Goal: Task Accomplishment & Management: Use online tool/utility

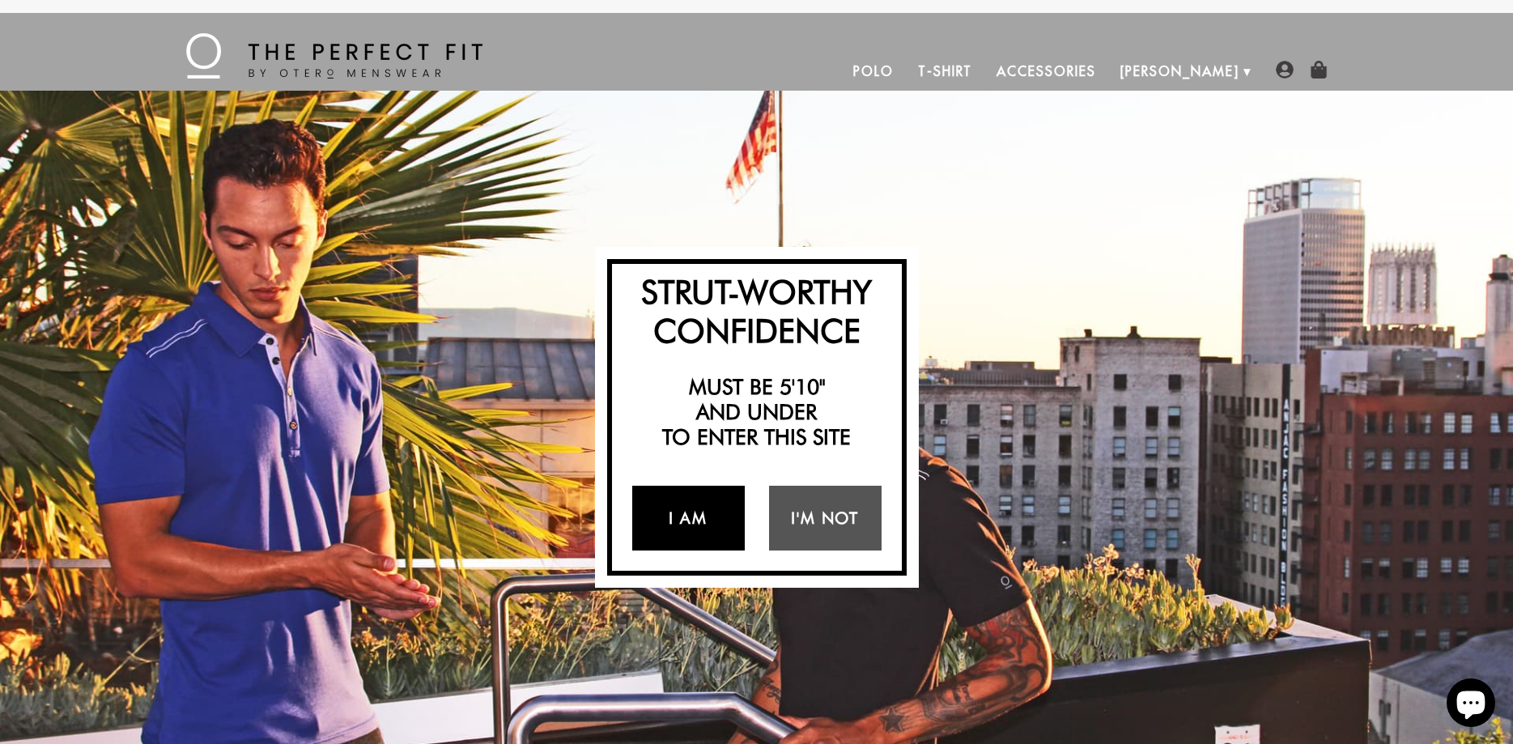
click at [673, 524] on link "I Am" at bounding box center [688, 518] width 113 height 65
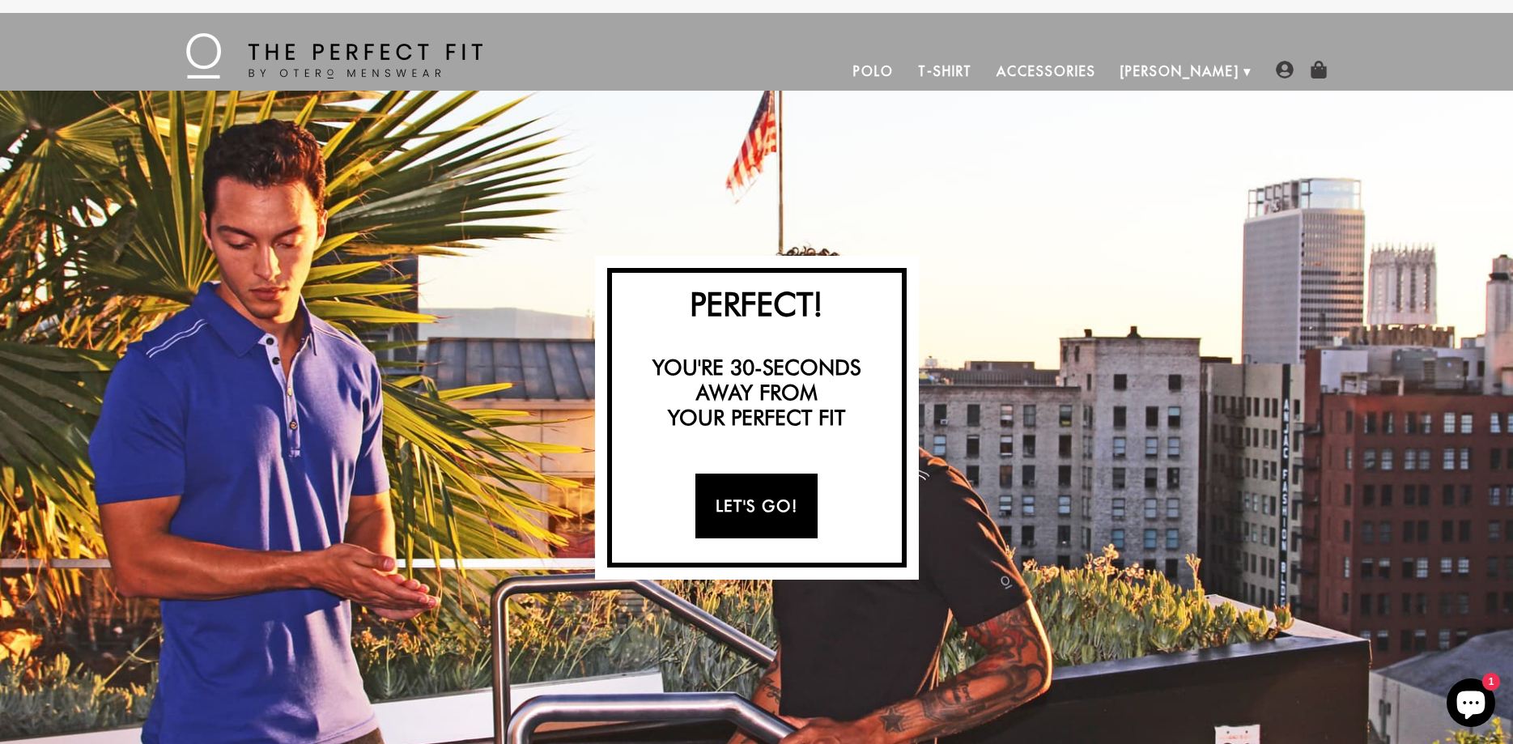
click at [767, 509] on link "Let's Go!" at bounding box center [757, 506] width 122 height 65
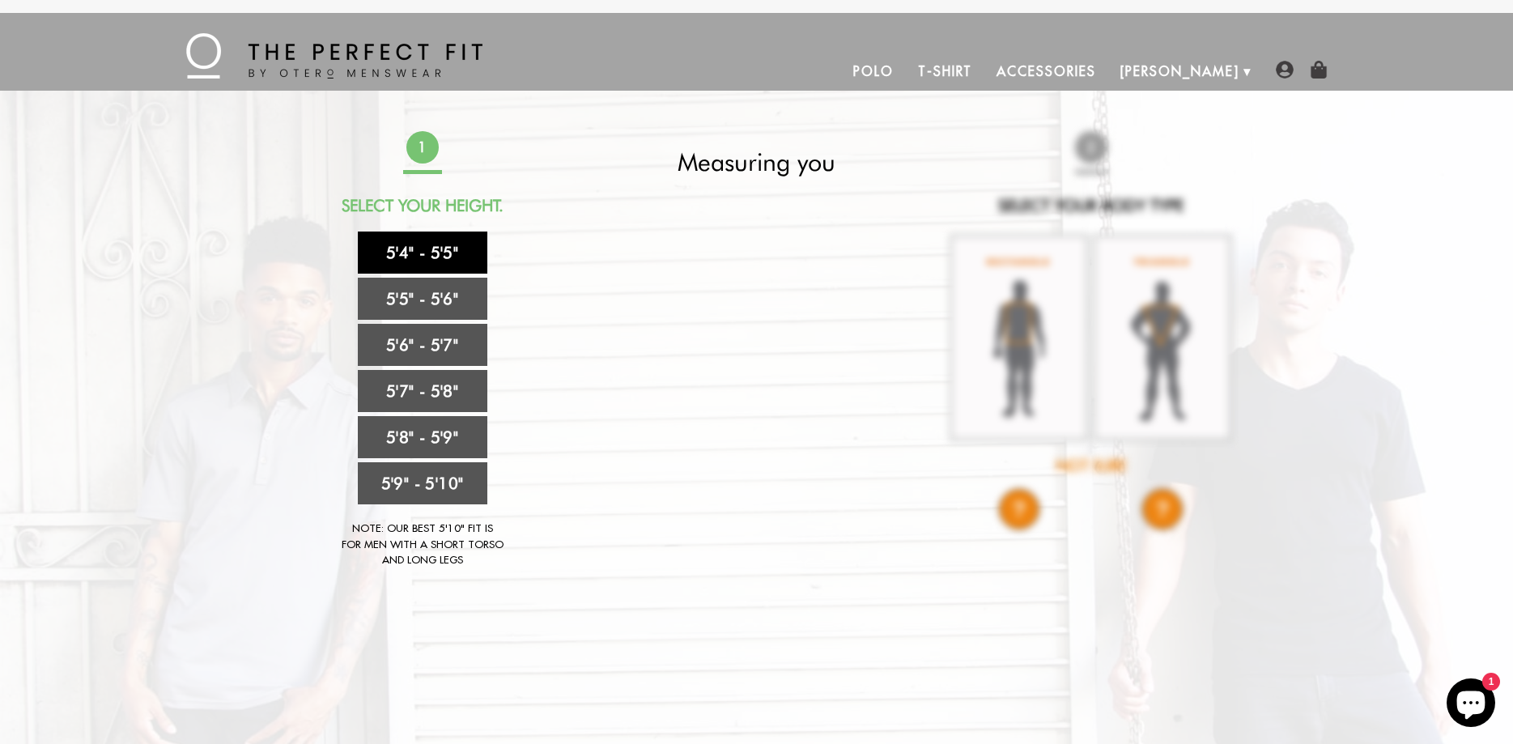
click at [428, 250] on link "5'4" - 5'5"" at bounding box center [423, 253] width 130 height 42
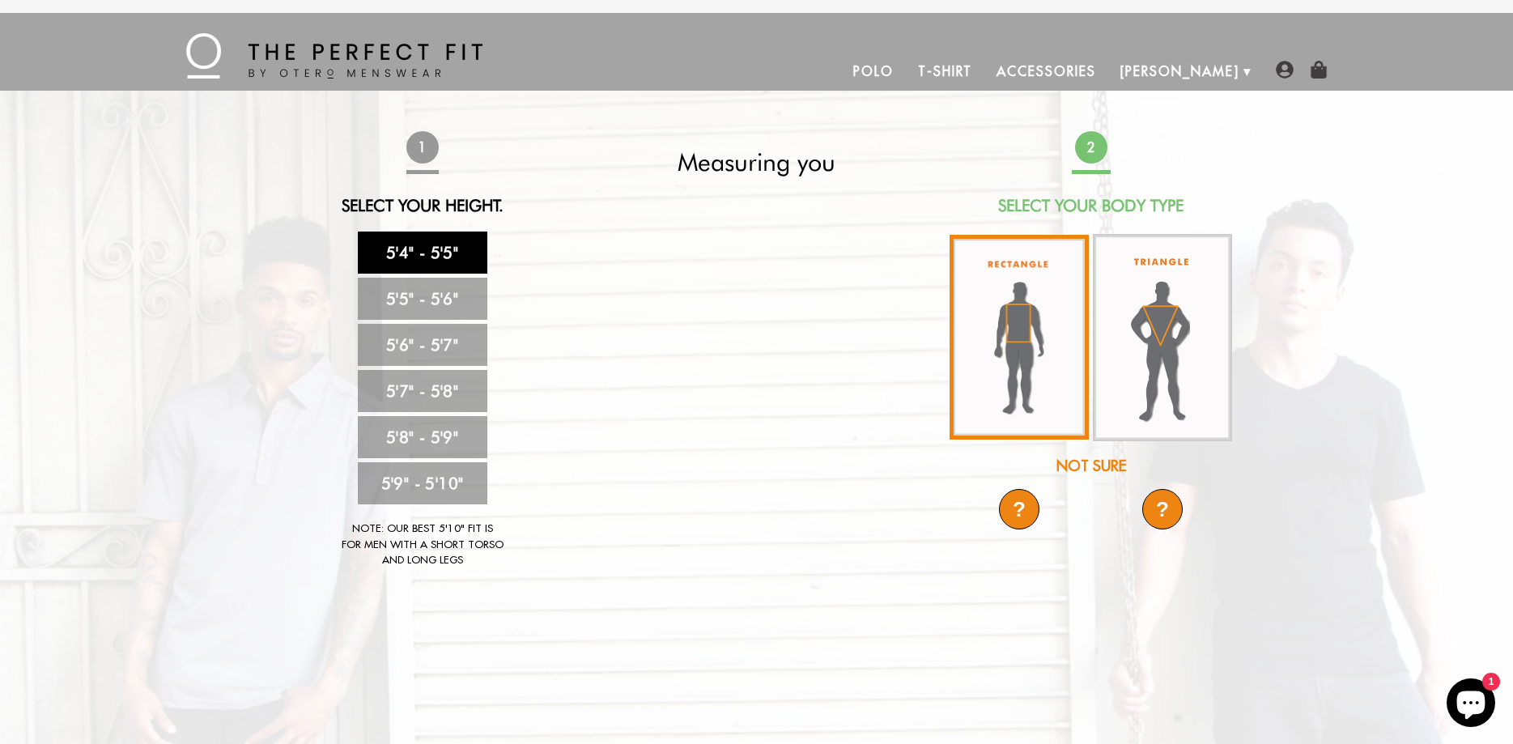
click at [1032, 346] on img at bounding box center [1019, 337] width 139 height 205
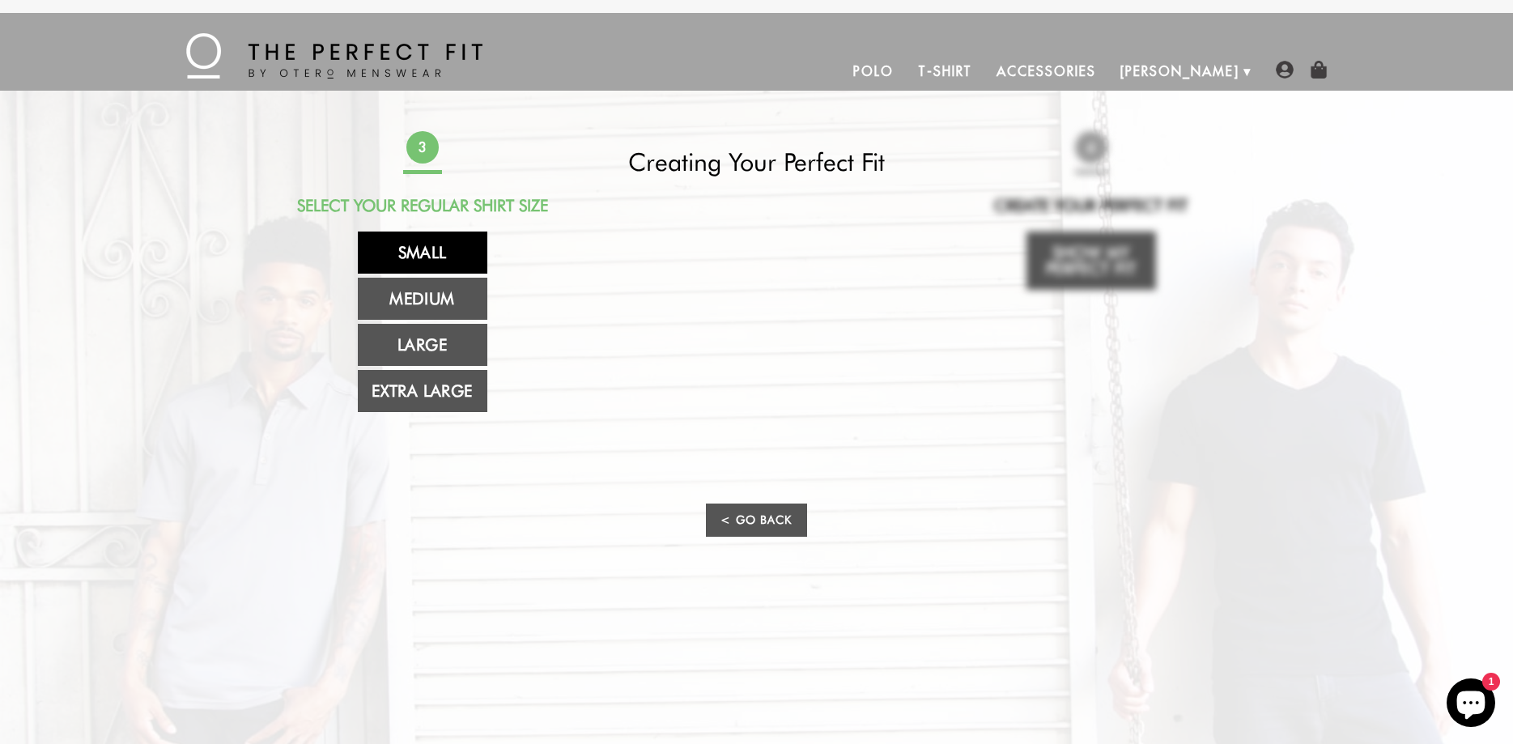
click at [406, 246] on link "Small" at bounding box center [423, 253] width 130 height 42
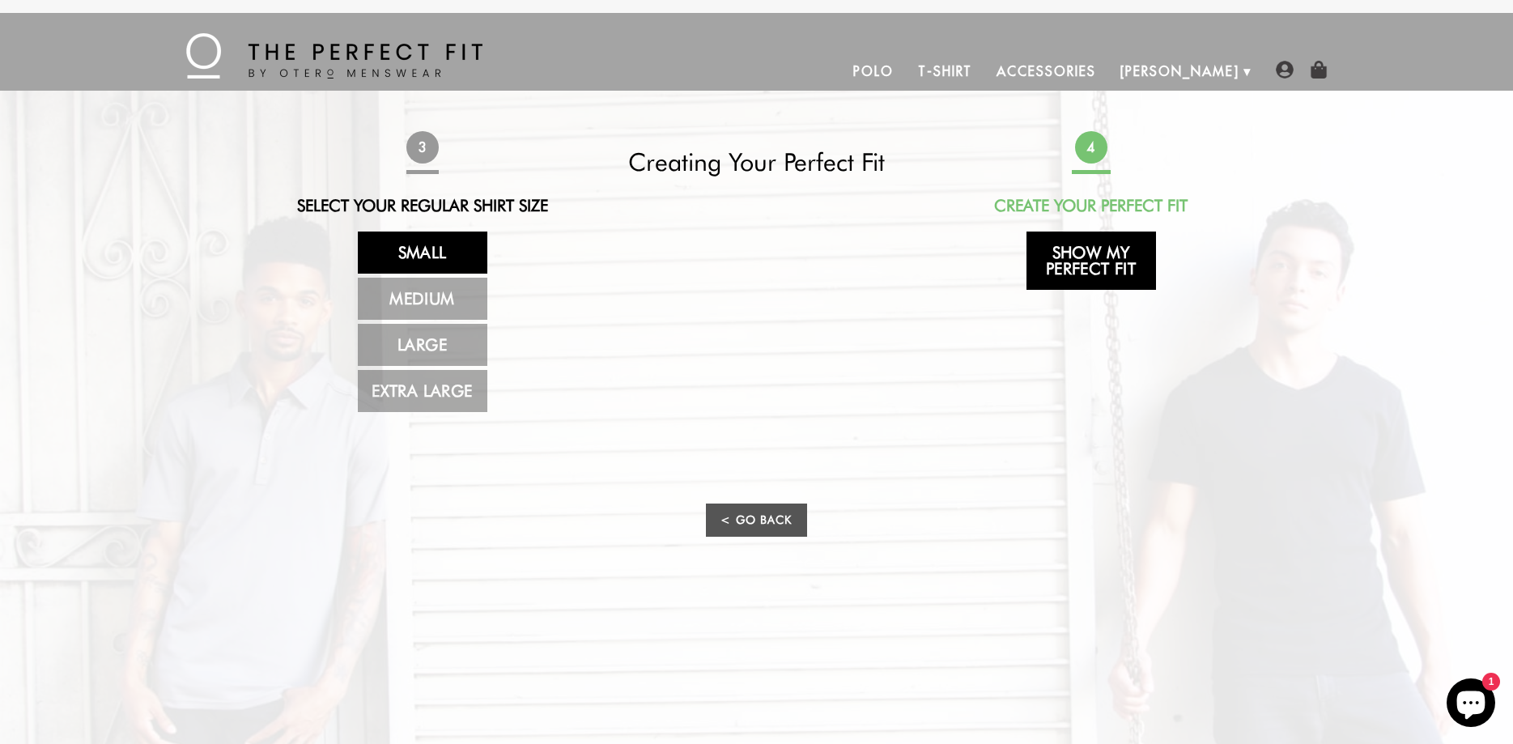
click at [1103, 257] on link "Show My Perfect Fit" at bounding box center [1092, 261] width 130 height 58
